Goal: Browse casually

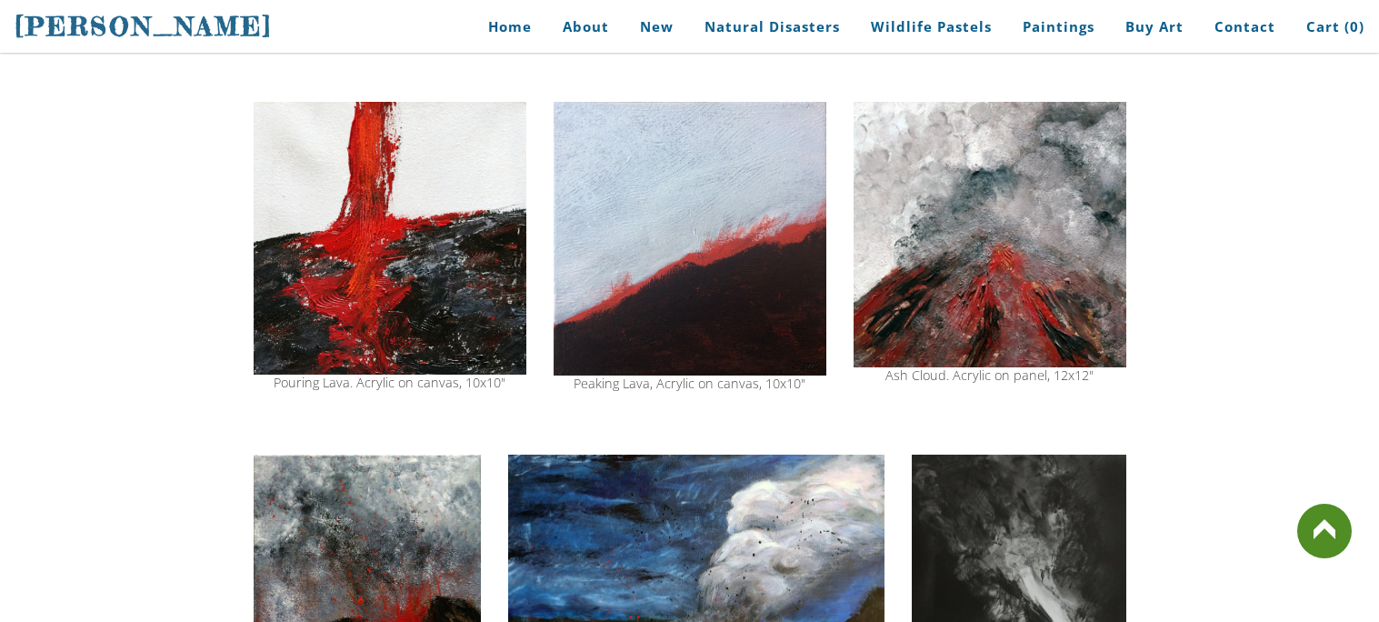
scroll to position [1340, 0]
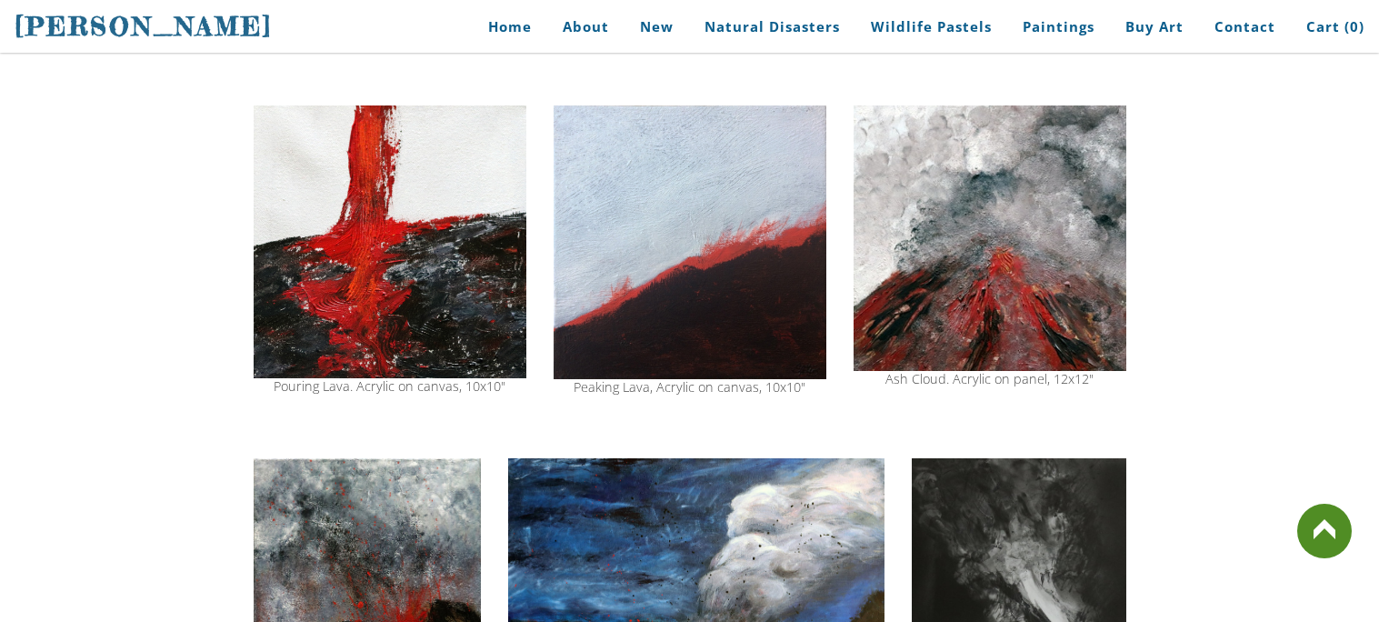
click at [486, 250] on img at bounding box center [390, 241] width 273 height 272
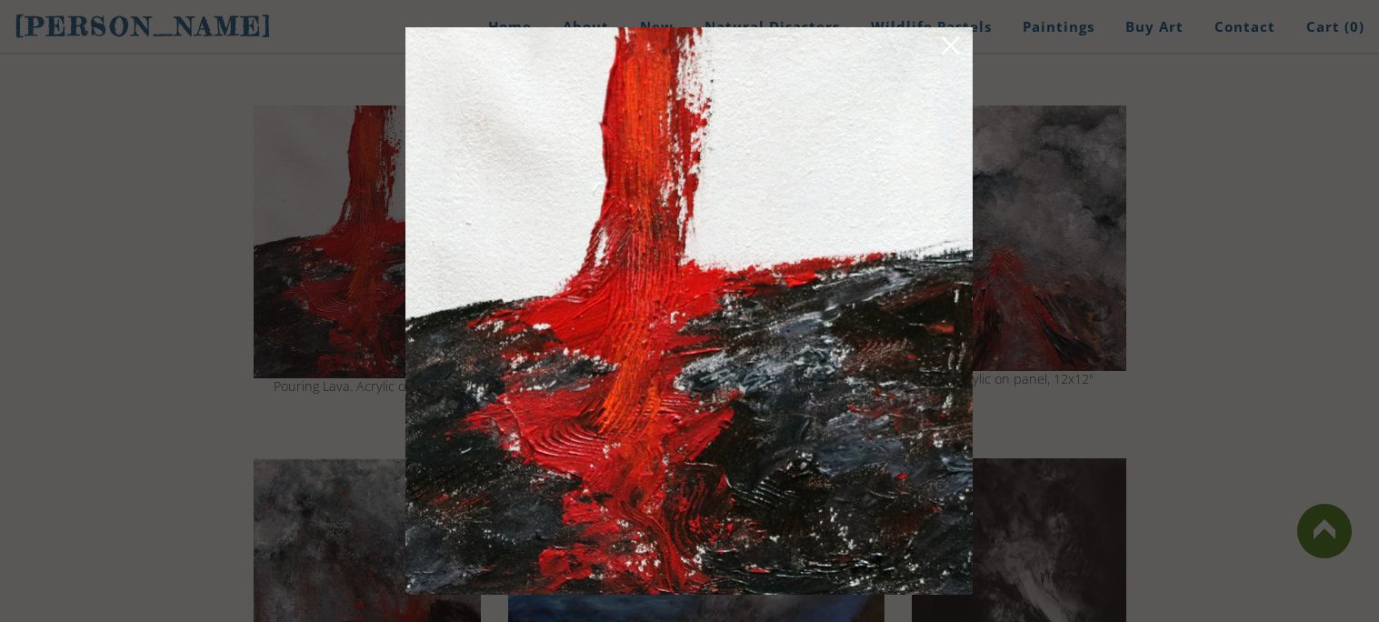
click at [486, 250] on img at bounding box center [688, 310] width 567 height 567
click at [1162, 378] on div at bounding box center [689, 311] width 1379 height 622
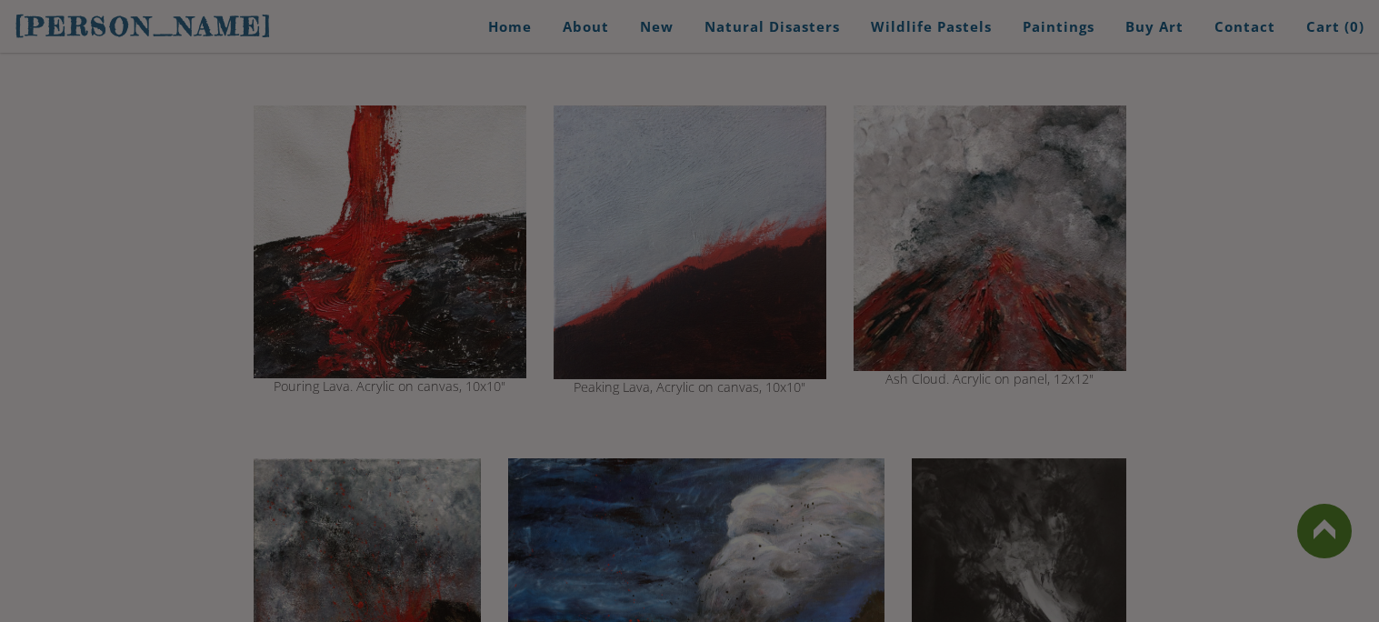
click at [1162, 378] on div at bounding box center [689, 311] width 1379 height 622
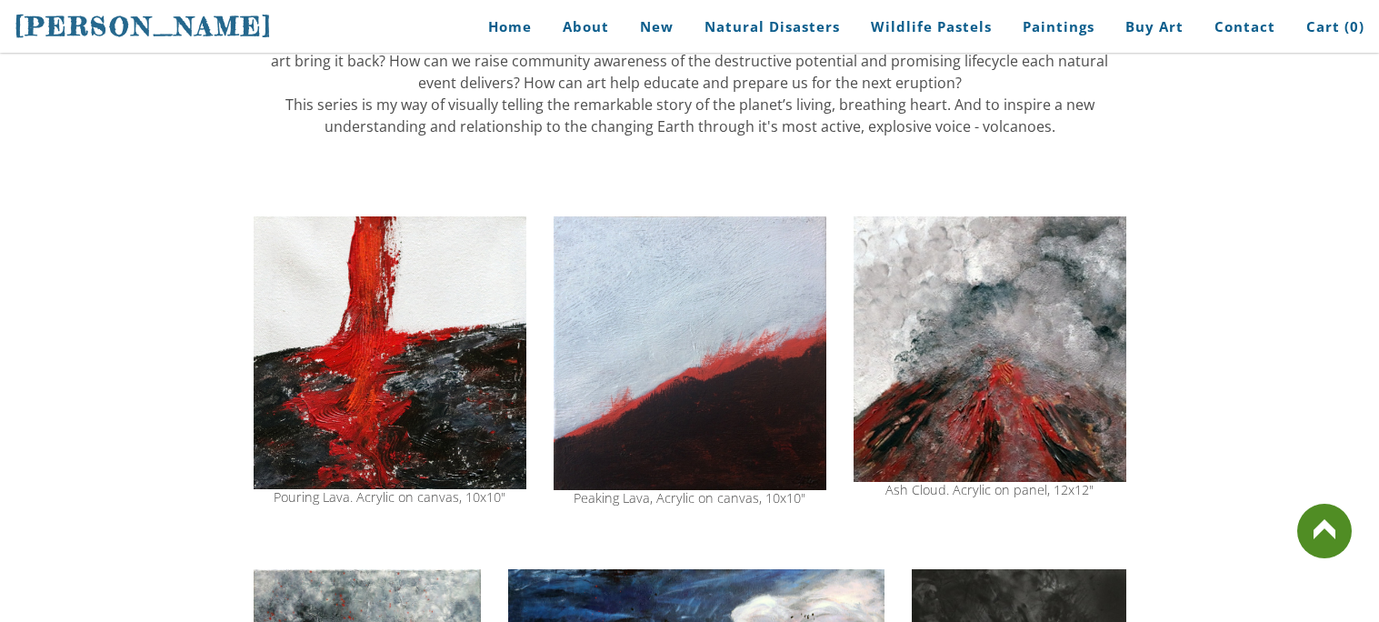
scroll to position [1194, 0]
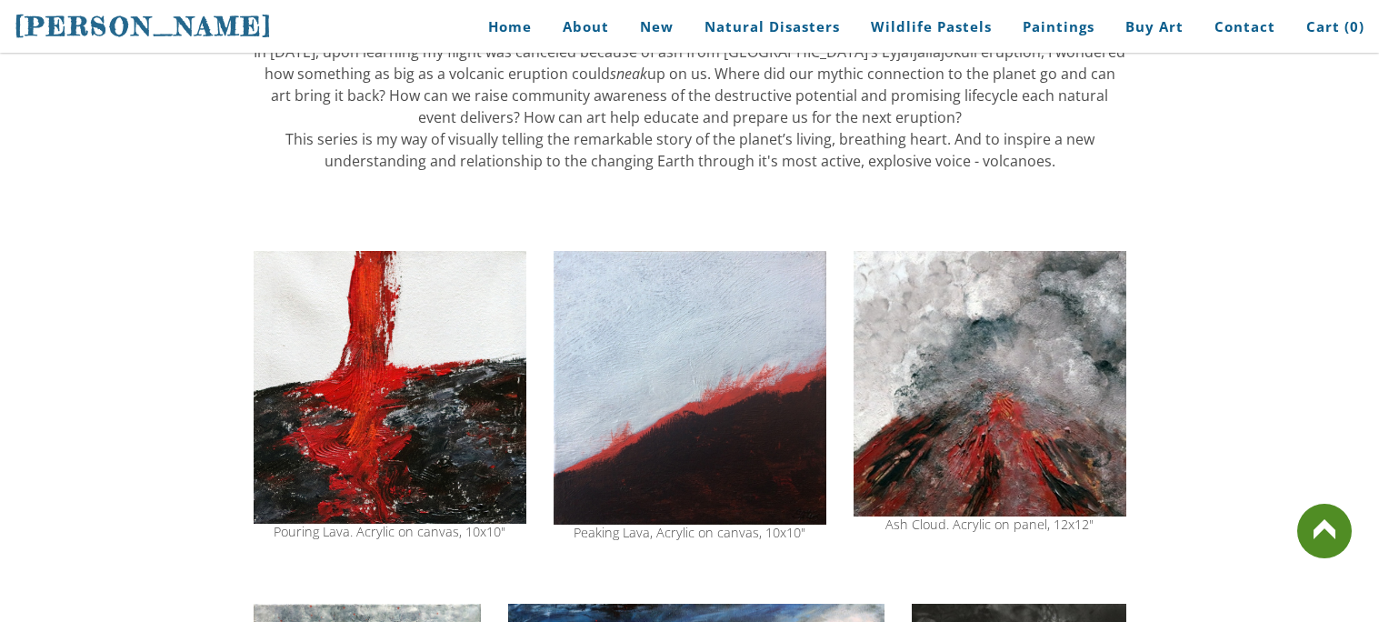
click at [954, 407] on img at bounding box center [990, 383] width 273 height 265
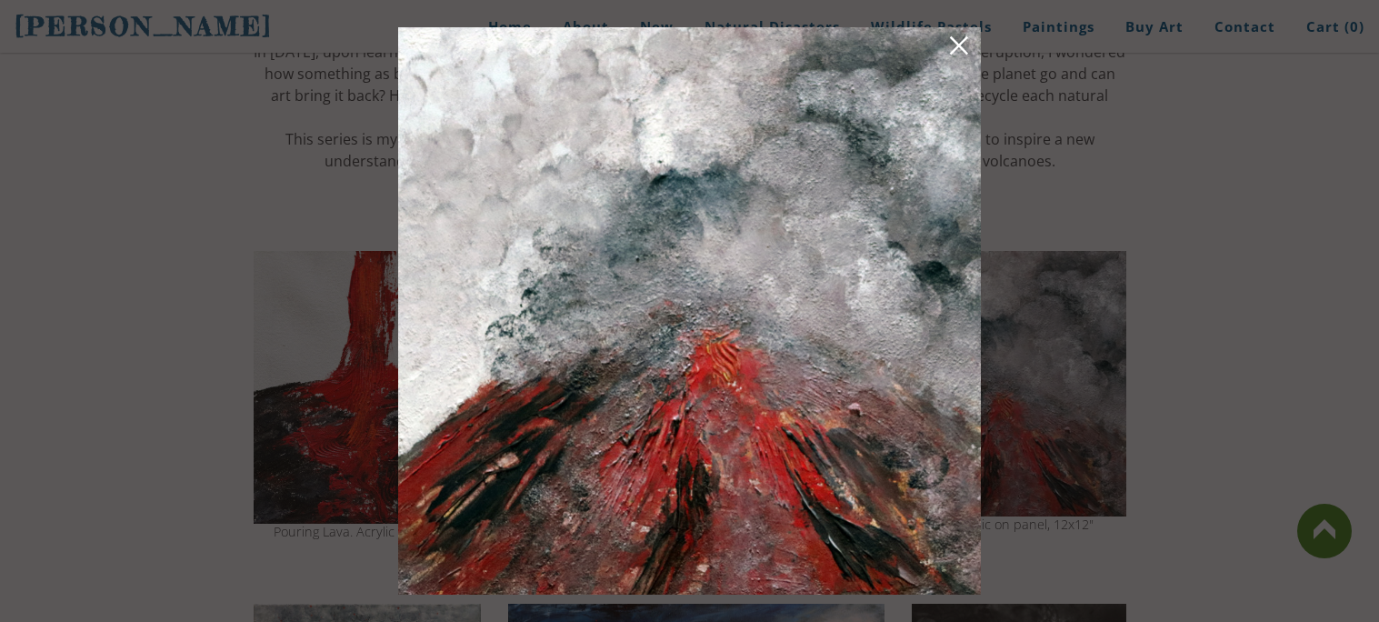
click at [959, 36] on link at bounding box center [958, 49] width 25 height 28
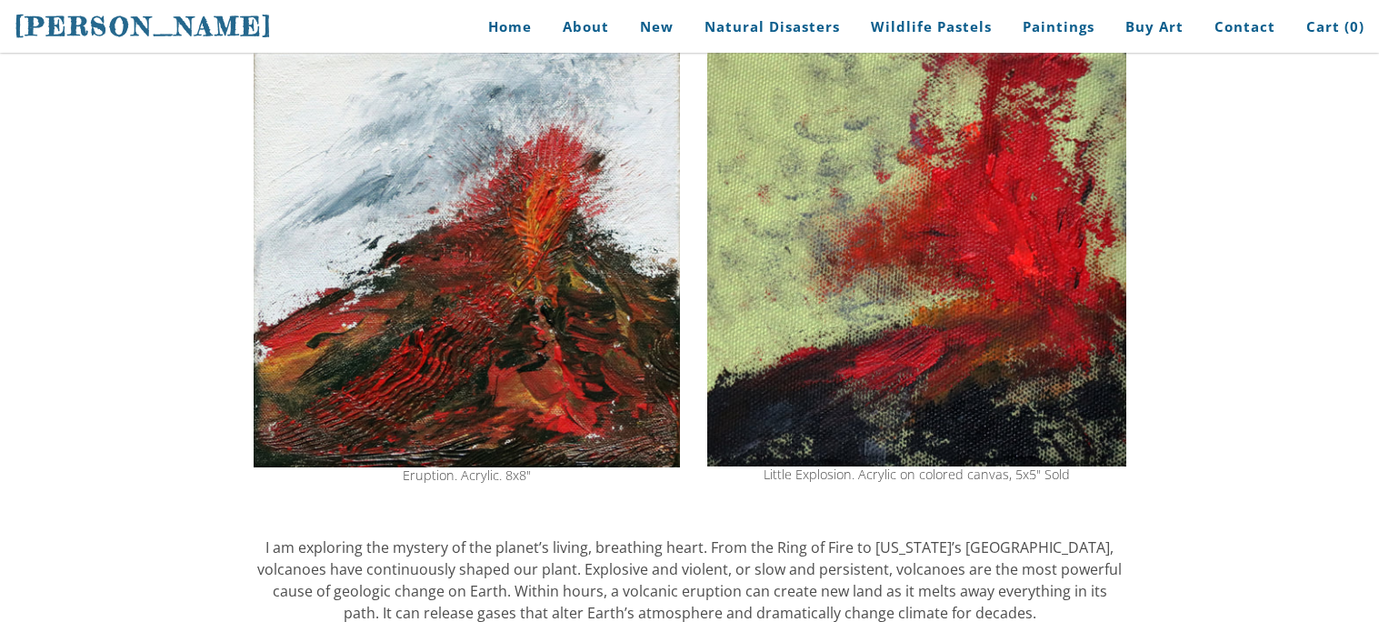
scroll to position [286, 0]
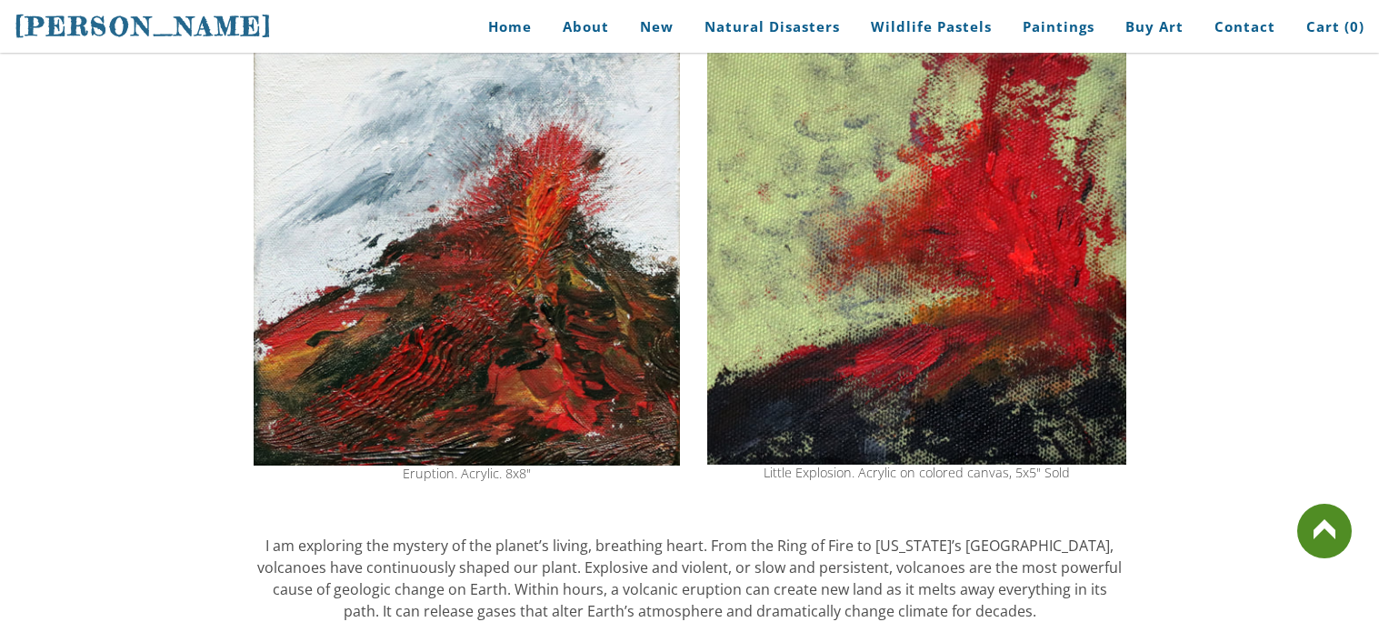
click at [935, 242] on img at bounding box center [916, 258] width 419 height 414
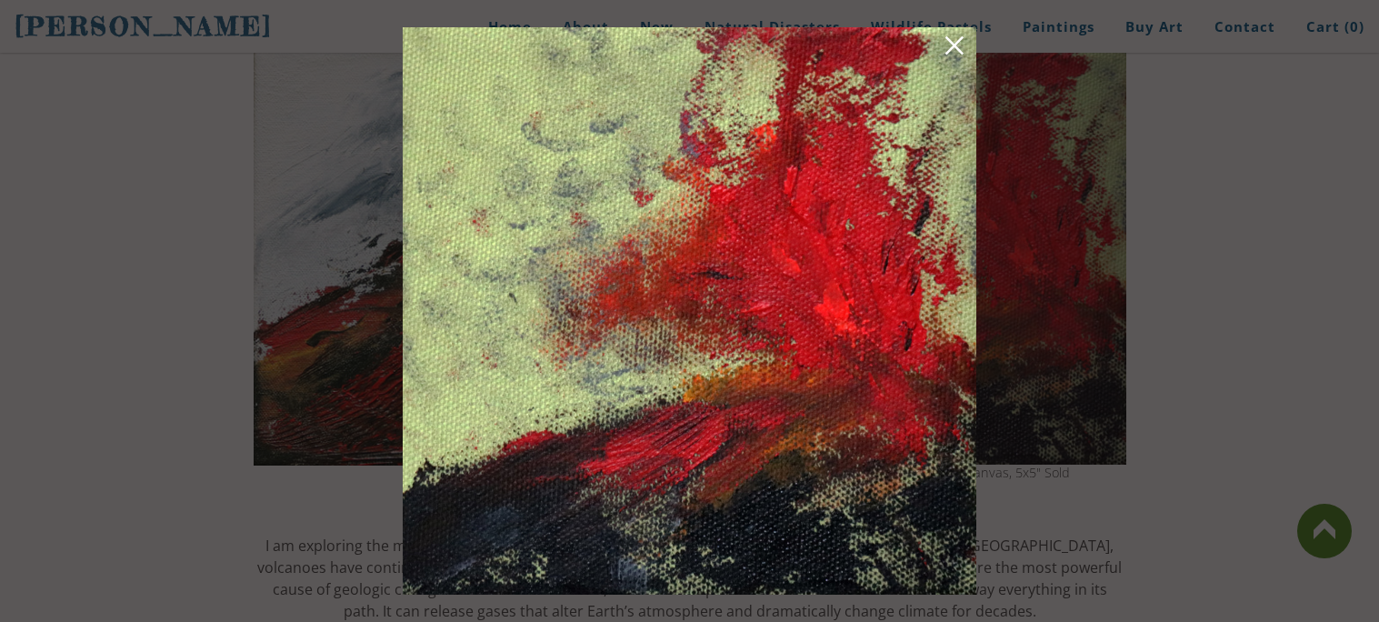
click at [837, 229] on img at bounding box center [690, 310] width 574 height 567
